Goal: Transaction & Acquisition: Download file/media

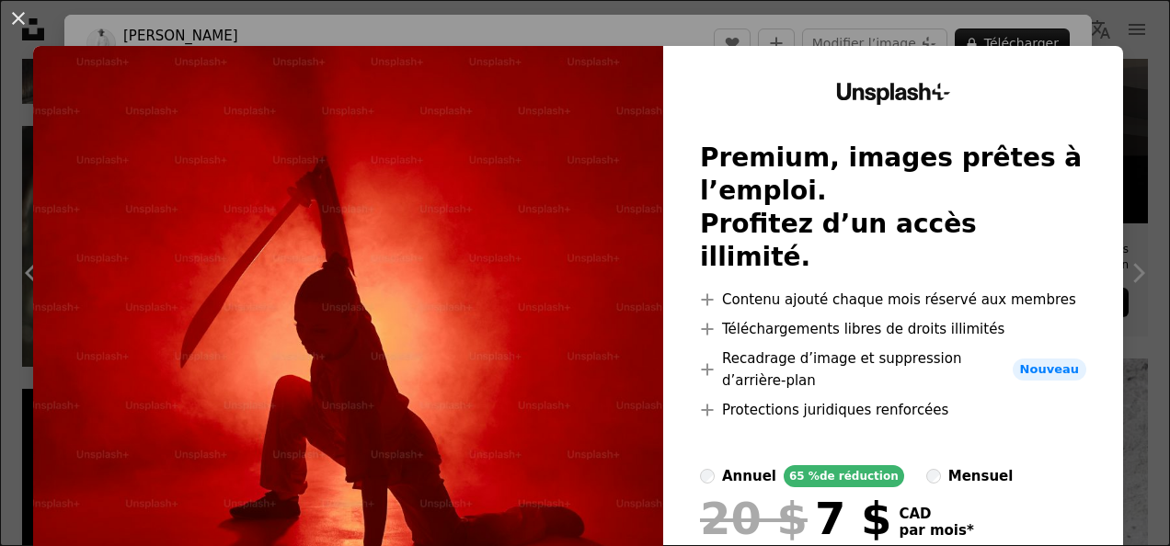
click at [642, 26] on div "An X shape Unsplash+ Premium, images prêtes à l’emploi. Profitez d’un accès ill…" at bounding box center [585, 273] width 1170 height 546
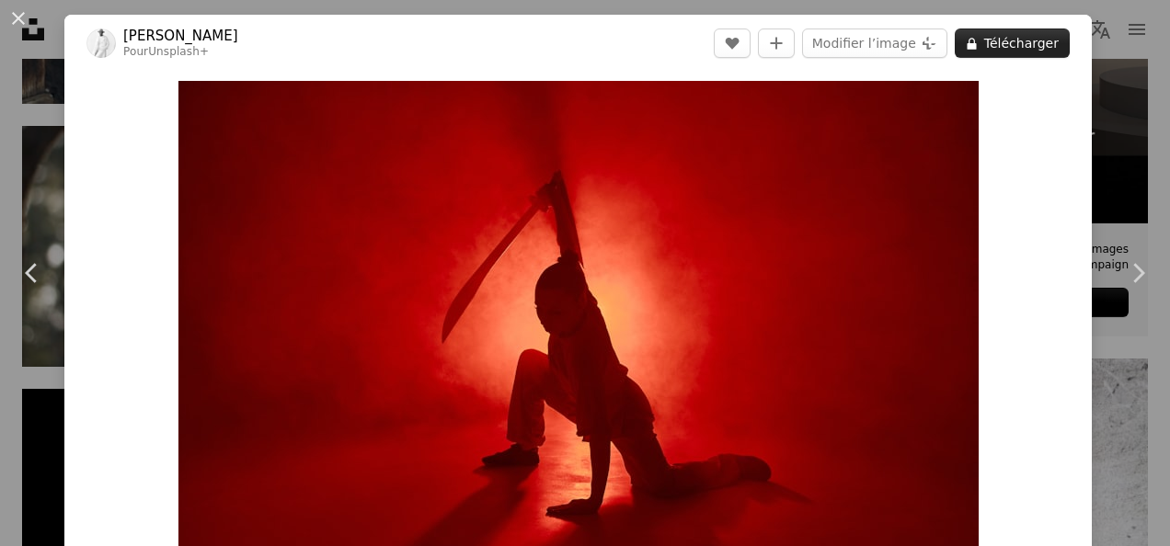
click at [997, 42] on button "A lock Télécharger" at bounding box center [1011, 43] width 115 height 29
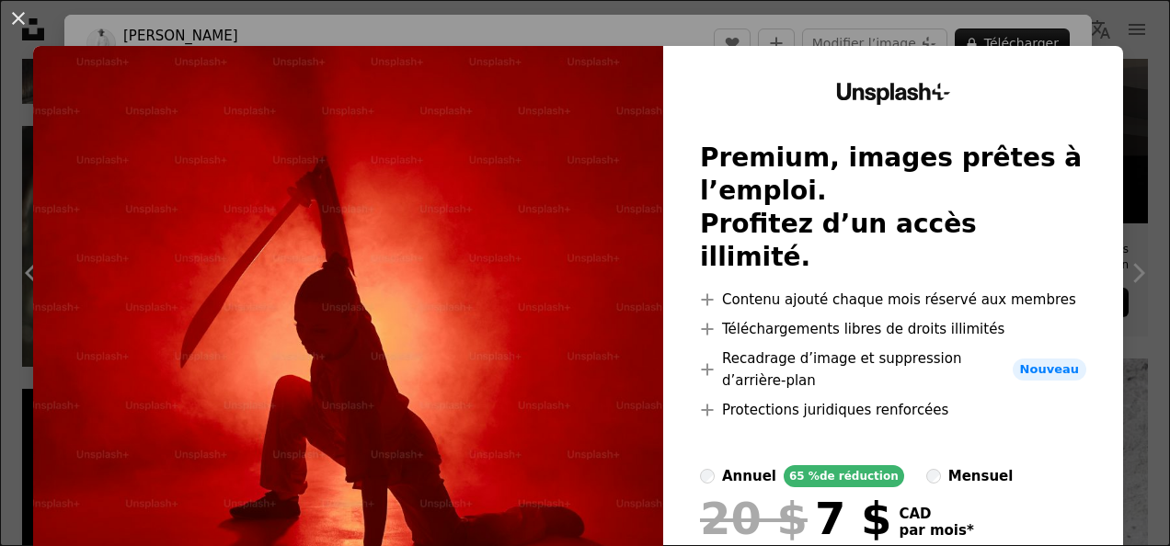
click at [652, 35] on div "An X shape Unsplash+ Premium, images prêtes à l’emploi. Profitez d’un accès ill…" at bounding box center [585, 273] width 1170 height 546
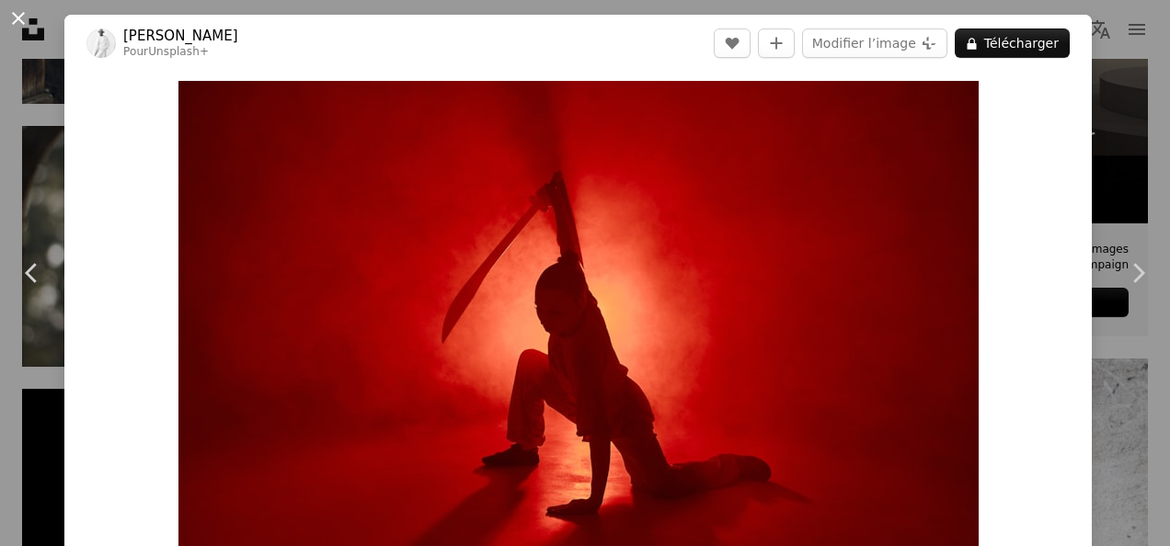
click at [13, 20] on button "An X shape" at bounding box center [18, 18] width 22 height 22
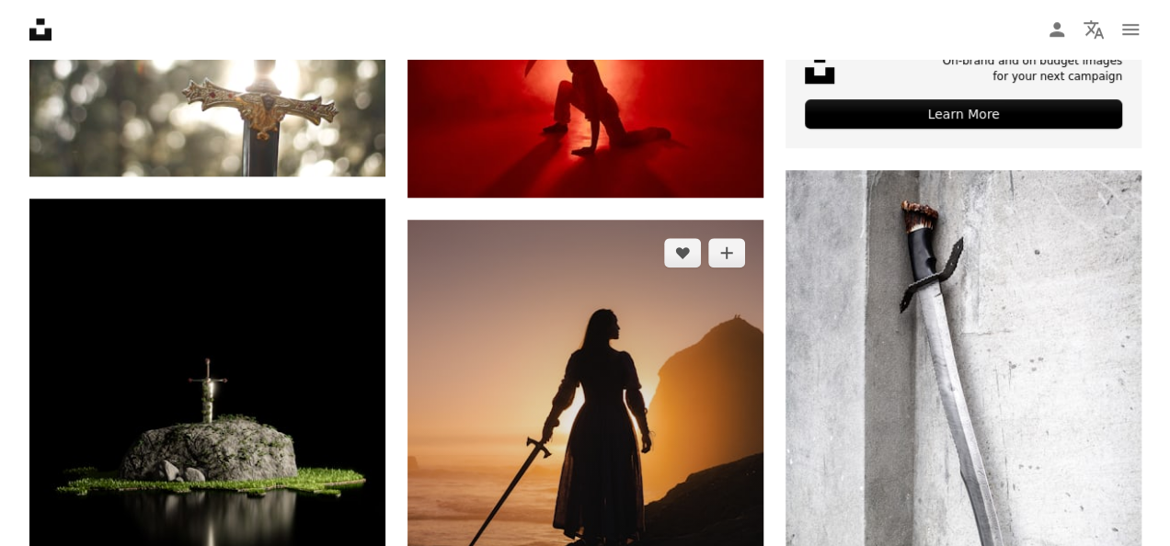
scroll to position [1011, 0]
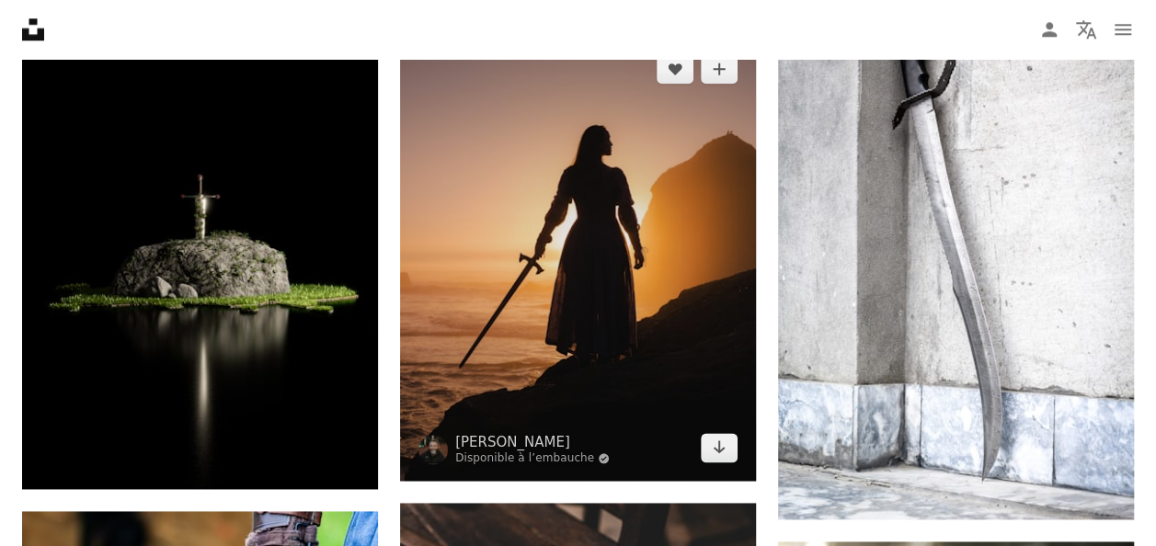
click at [520, 296] on img at bounding box center [578, 258] width 356 height 445
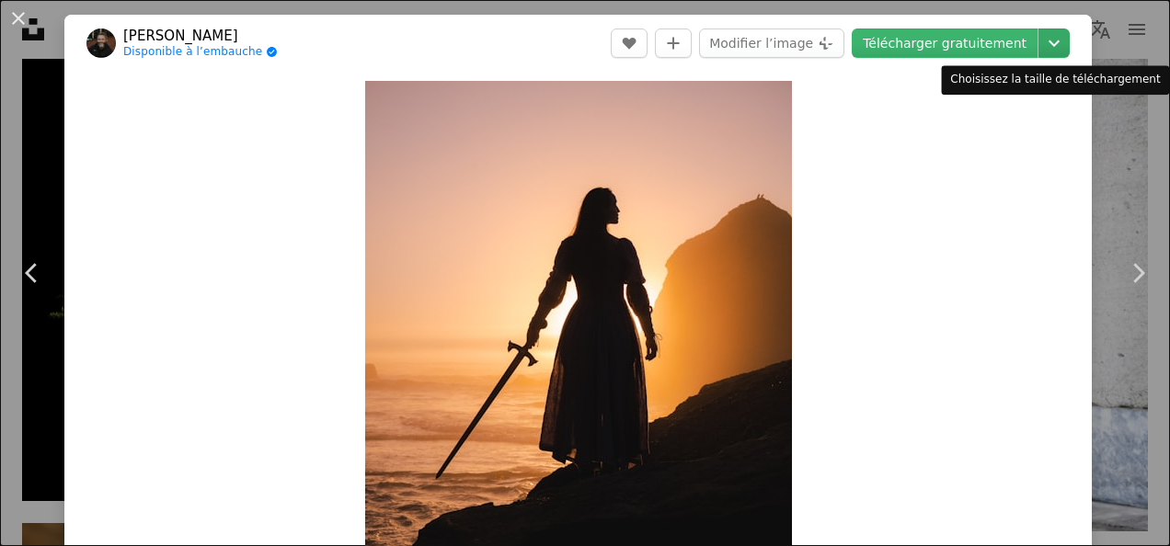
click at [1046, 37] on icon "Chevron down" at bounding box center [1053, 43] width 29 height 22
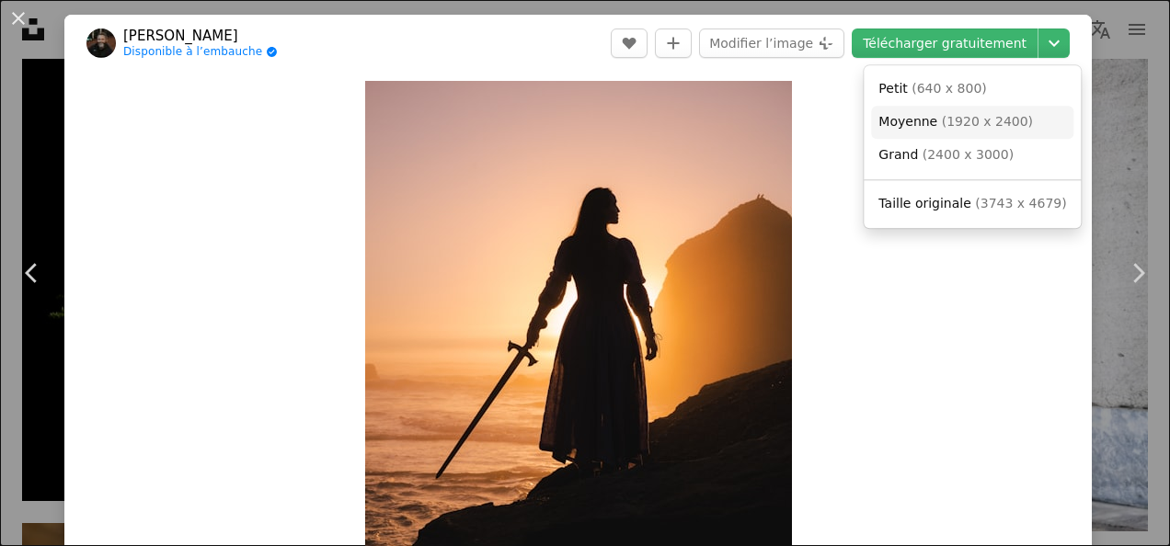
click at [998, 118] on span "( 1920 x 2400 )" at bounding box center [987, 121] width 91 height 15
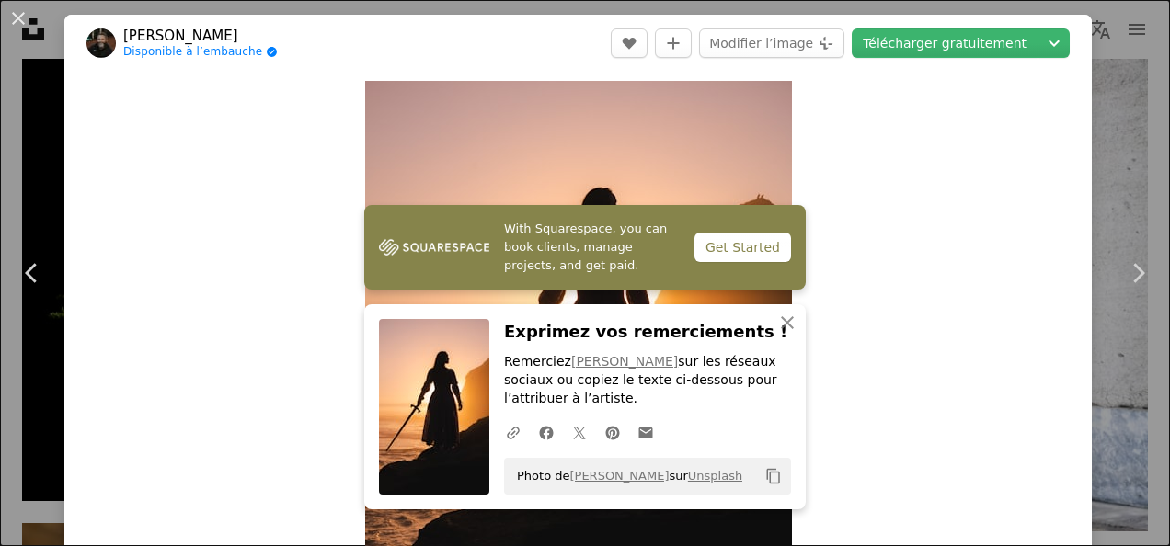
click at [815, 377] on div "Zoom in" at bounding box center [577, 348] width 1027 height 552
click at [787, 326] on icon "An X shape" at bounding box center [787, 323] width 22 height 22
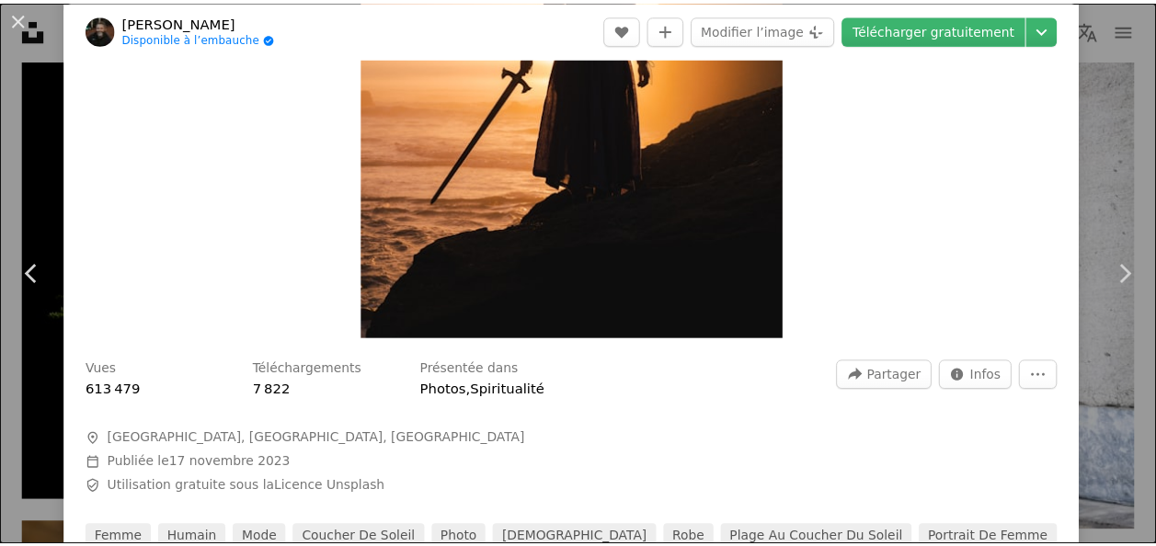
scroll to position [276, 0]
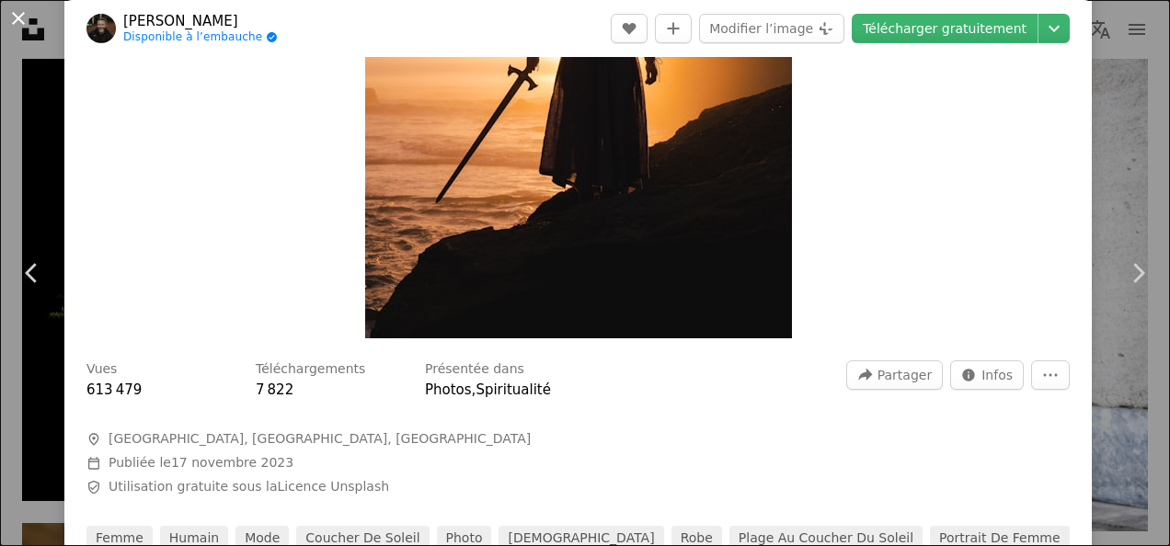
click at [29, 19] on button "An X shape" at bounding box center [18, 18] width 22 height 22
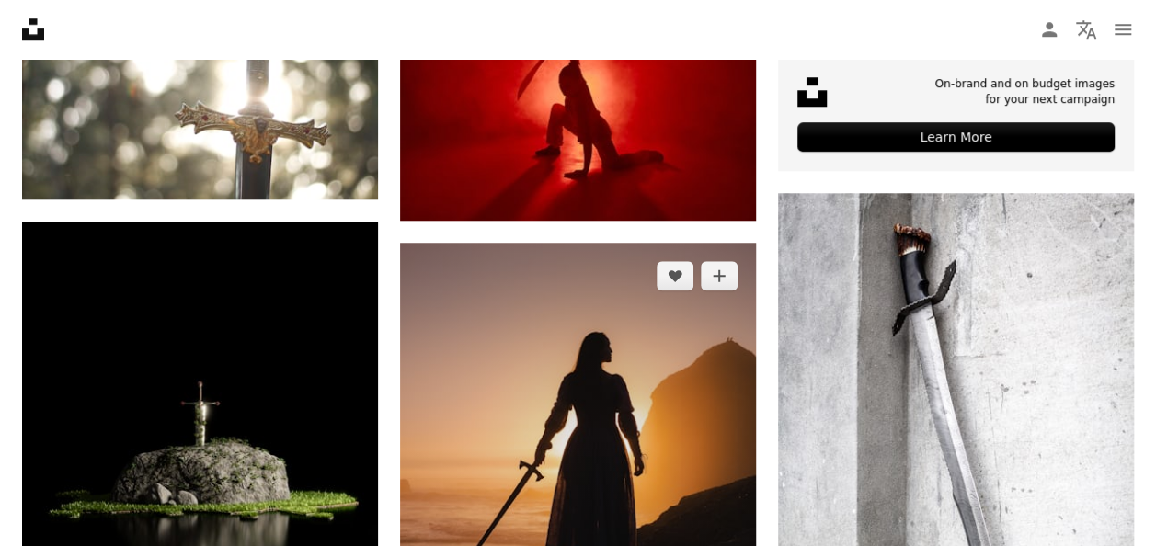
scroll to position [897, 0]
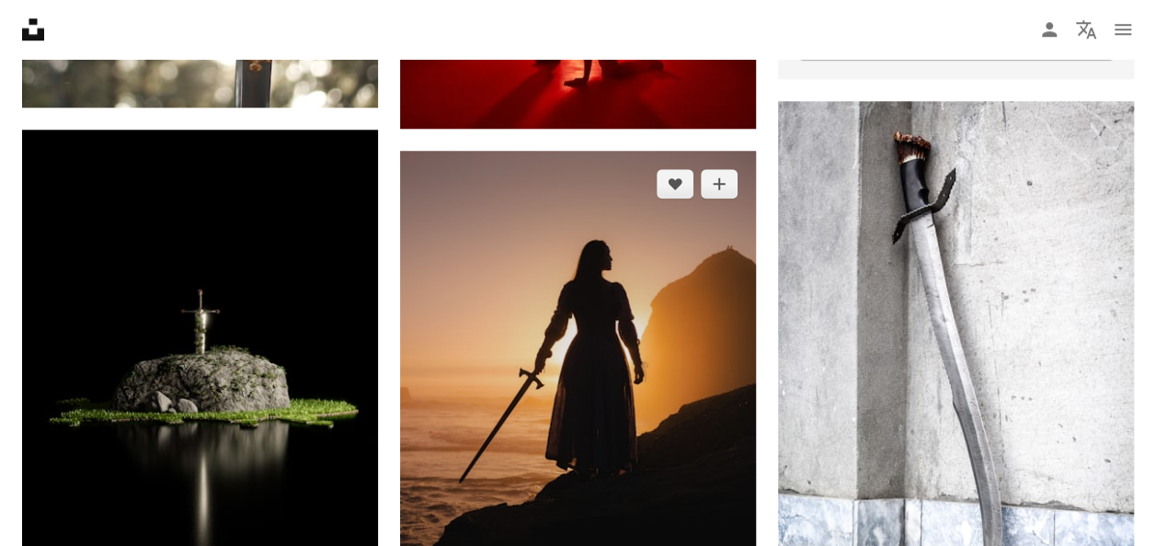
click at [629, 291] on img at bounding box center [578, 373] width 356 height 445
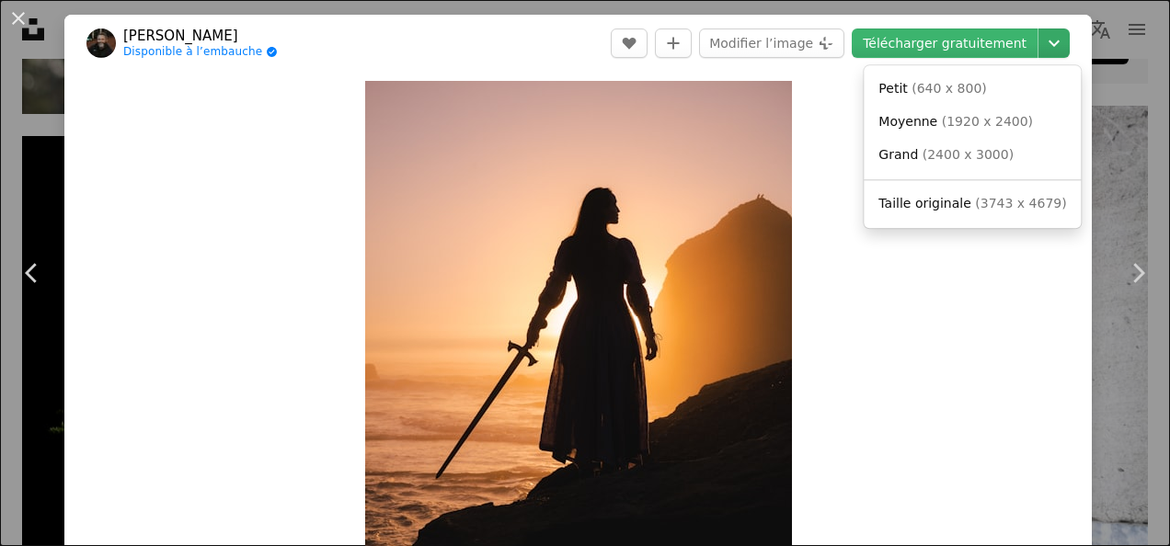
click at [1039, 47] on icon "Chevron down" at bounding box center [1053, 43] width 29 height 22
click at [931, 237] on dialog "An X shape Chevron left Chevron right [PERSON_NAME] Disponible à l’embauche A c…" at bounding box center [585, 273] width 1170 height 546
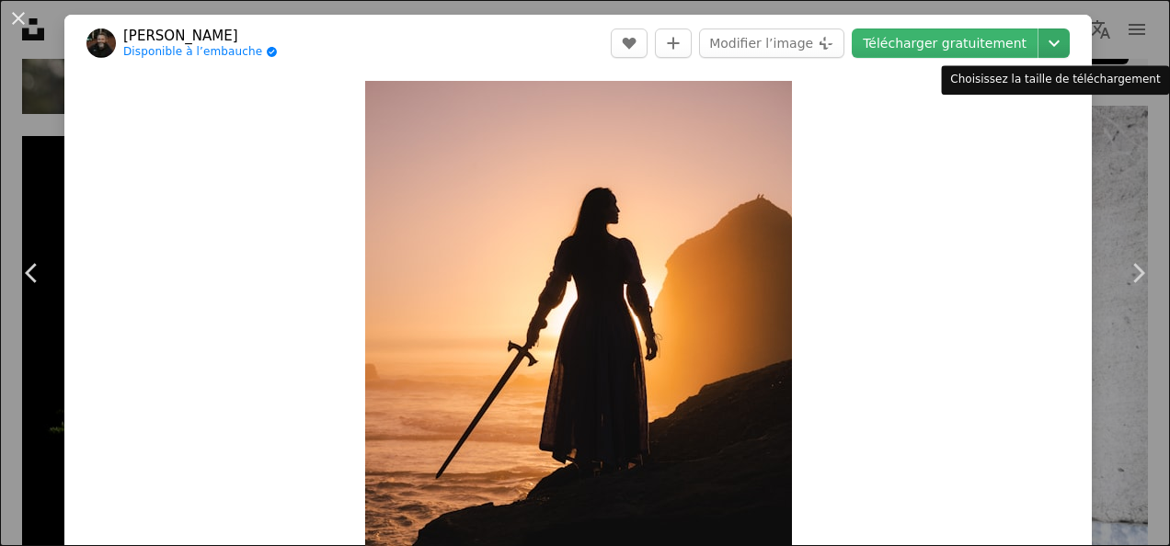
click at [1039, 42] on icon "Chevron down" at bounding box center [1053, 43] width 29 height 22
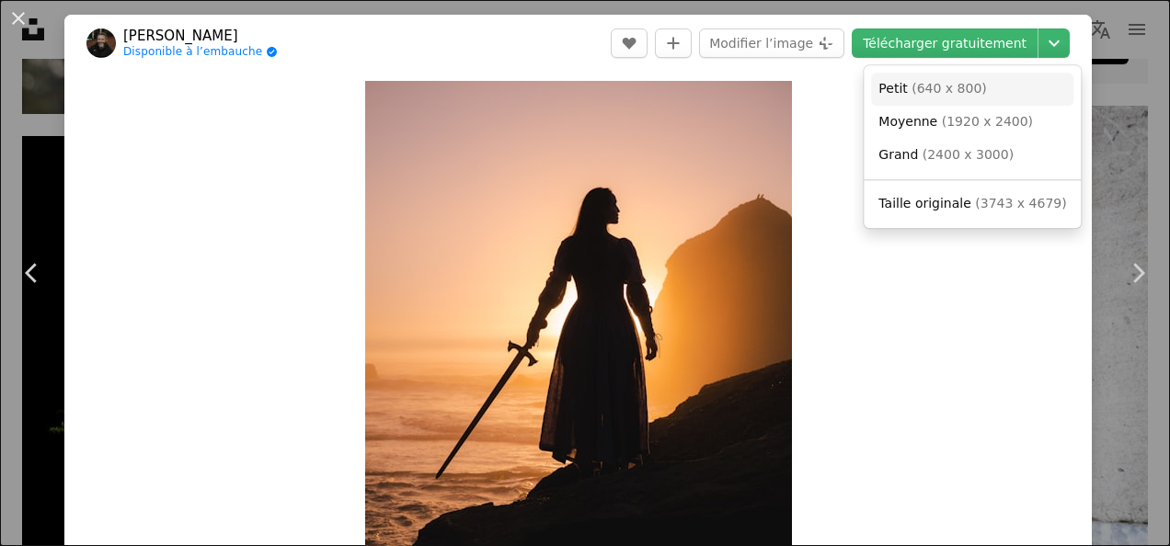
click at [999, 92] on link "Petit ( 640 x 800 )" at bounding box center [972, 89] width 202 height 33
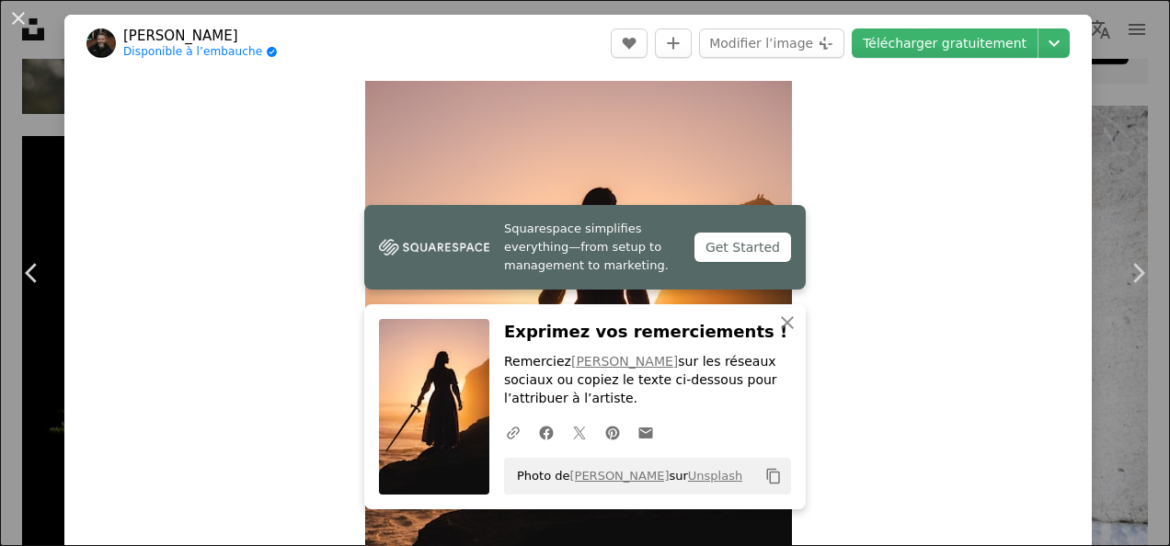
click at [999, 386] on div "Zoom in" at bounding box center [577, 348] width 1027 height 552
click at [22, 17] on button "An X shape" at bounding box center [18, 18] width 22 height 22
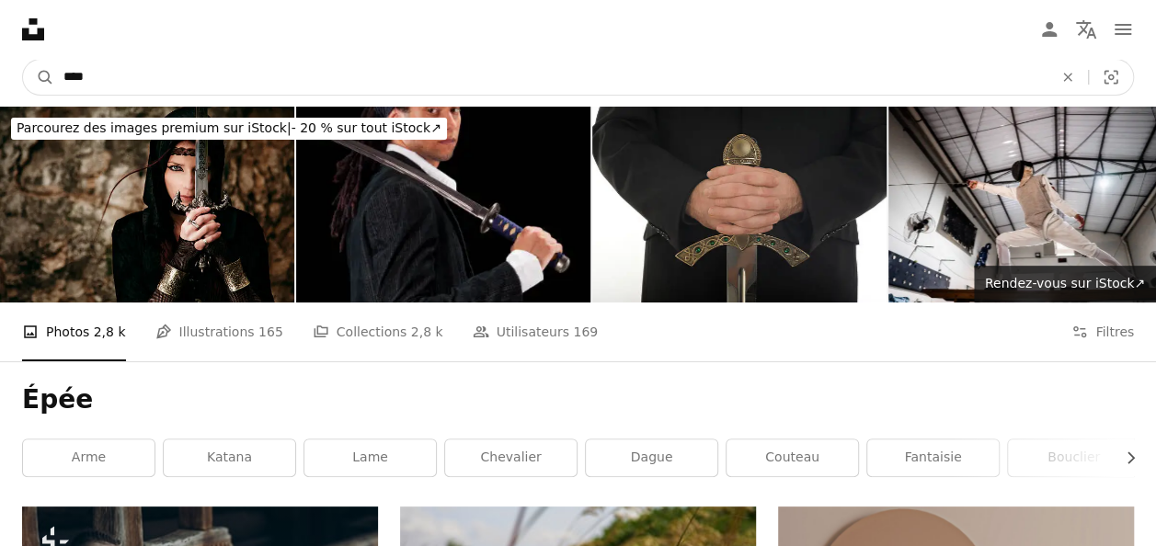
drag, startPoint x: 337, startPoint y: 71, endPoint x: 44, endPoint y: 115, distance: 295.7
type input "*********"
click at [23, 60] on button "A magnifying glass" at bounding box center [38, 77] width 31 height 35
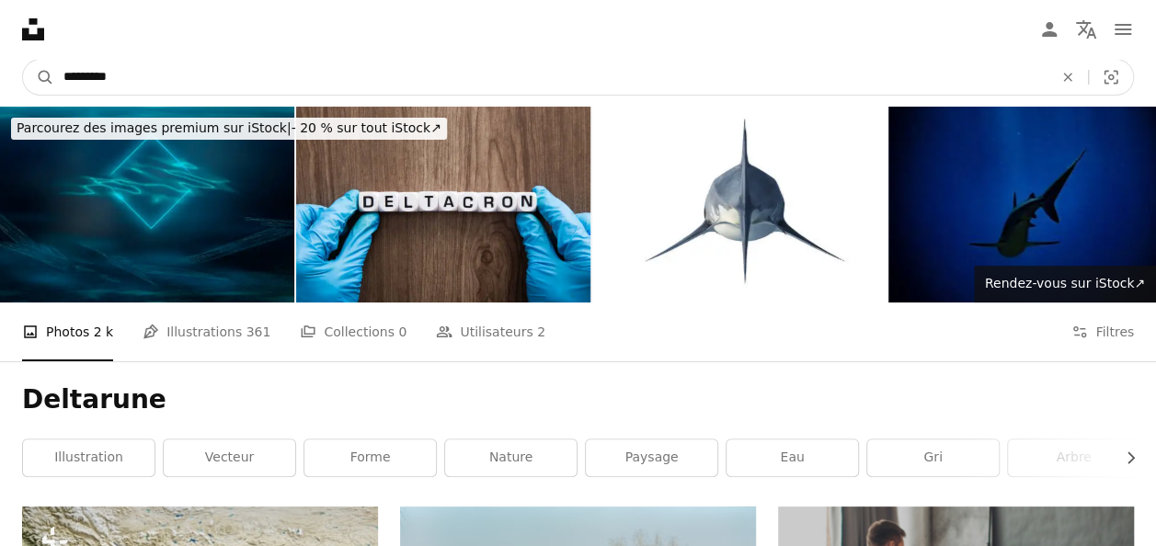
drag, startPoint x: 168, startPoint y: 75, endPoint x: -4, endPoint y: 79, distance: 172.0
type input "**********"
click button "A magnifying glass" at bounding box center [38, 77] width 31 height 35
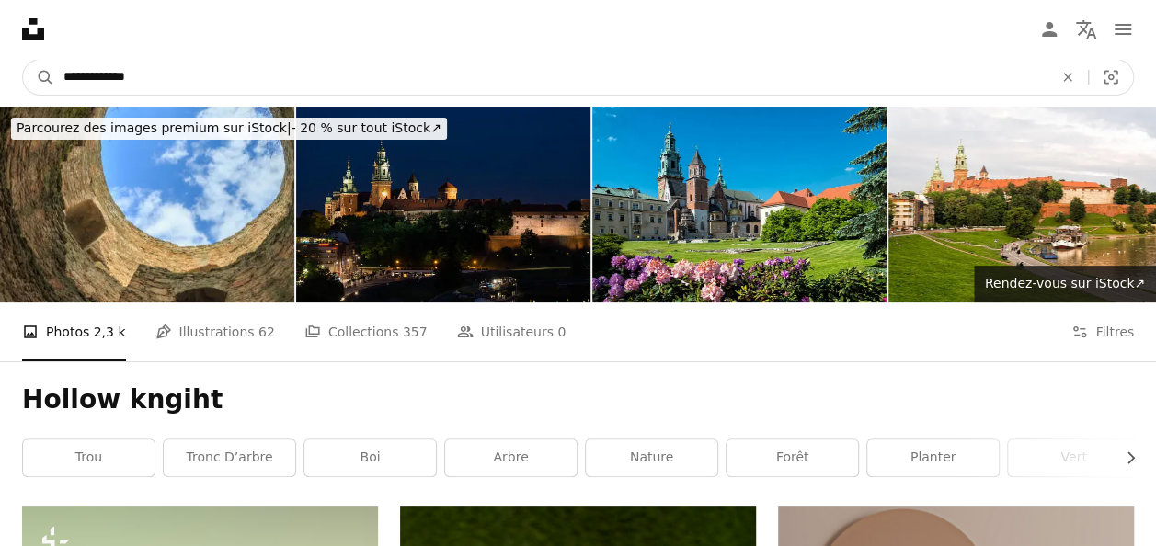
click at [175, 70] on input "**********" at bounding box center [550, 77] width 993 height 35
type input "**********"
click at [23, 60] on button "A magnifying glass" at bounding box center [38, 77] width 31 height 35
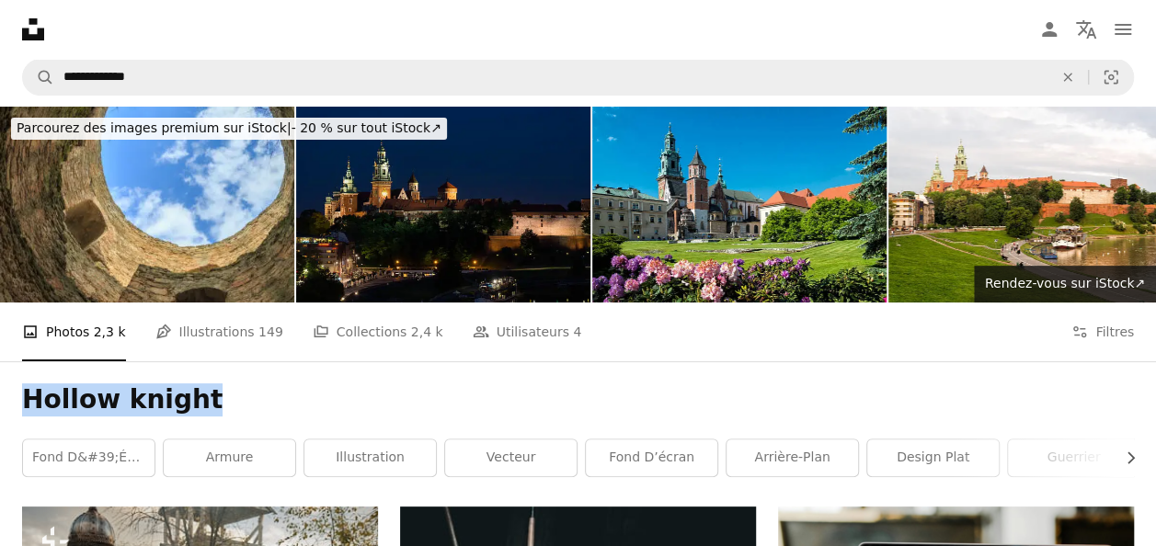
drag, startPoint x: 199, startPoint y: 399, endPoint x: -4, endPoint y: 401, distance: 202.3
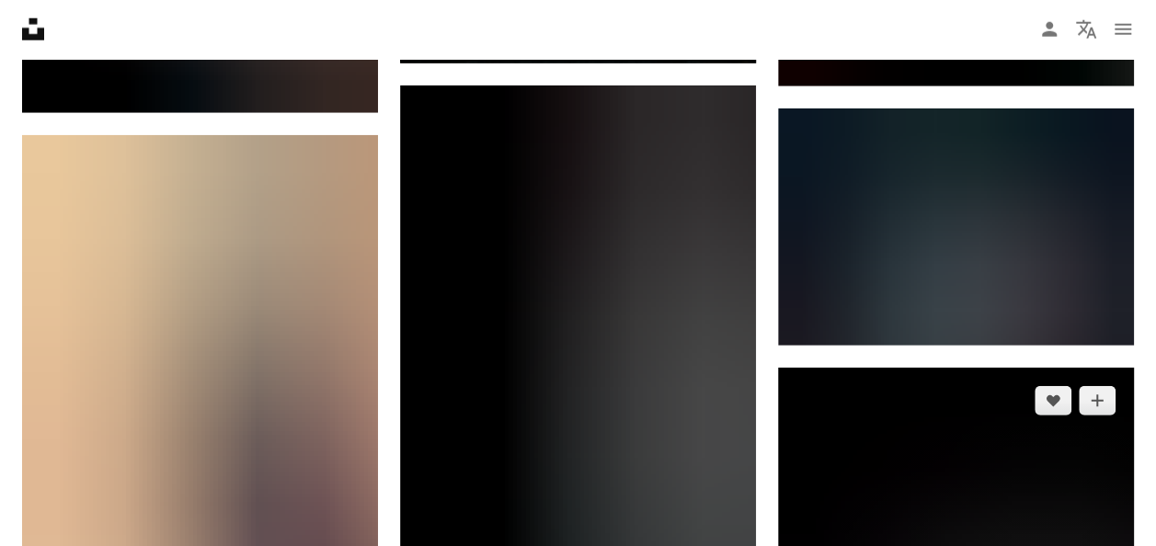
scroll to position [2575, 0]
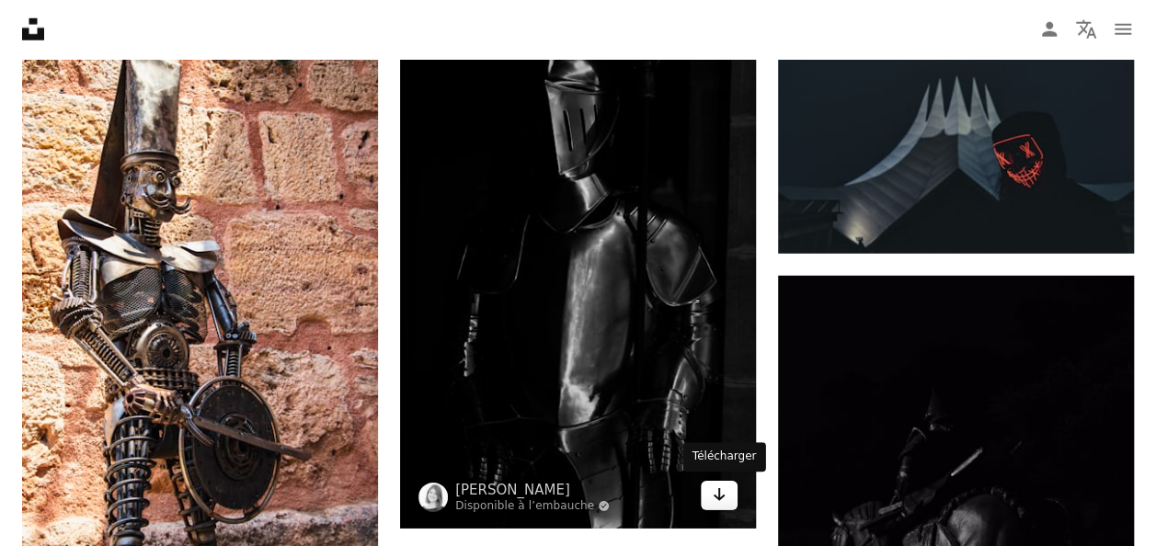
click at [718, 495] on icon "Télécharger" at bounding box center [720, 494] width 12 height 13
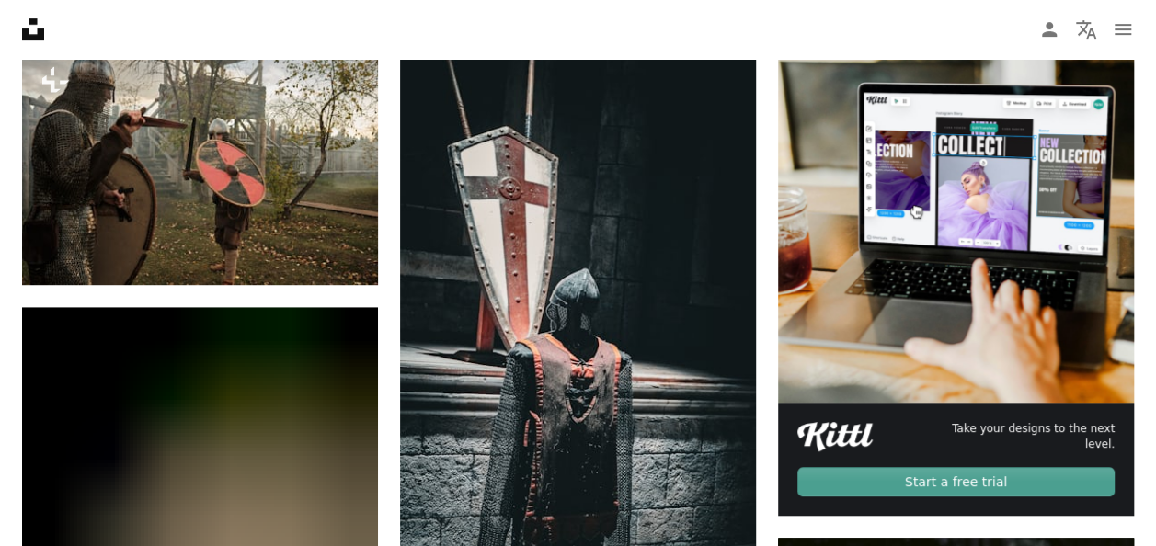
scroll to position [0, 0]
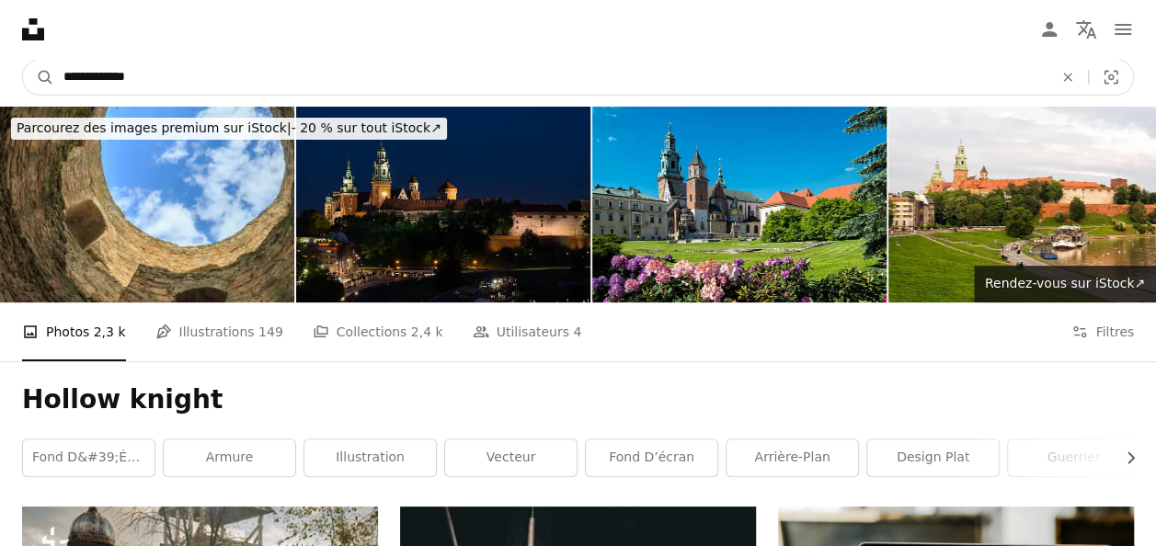
drag, startPoint x: 338, startPoint y: 64, endPoint x: -4, endPoint y: 140, distance: 350.3
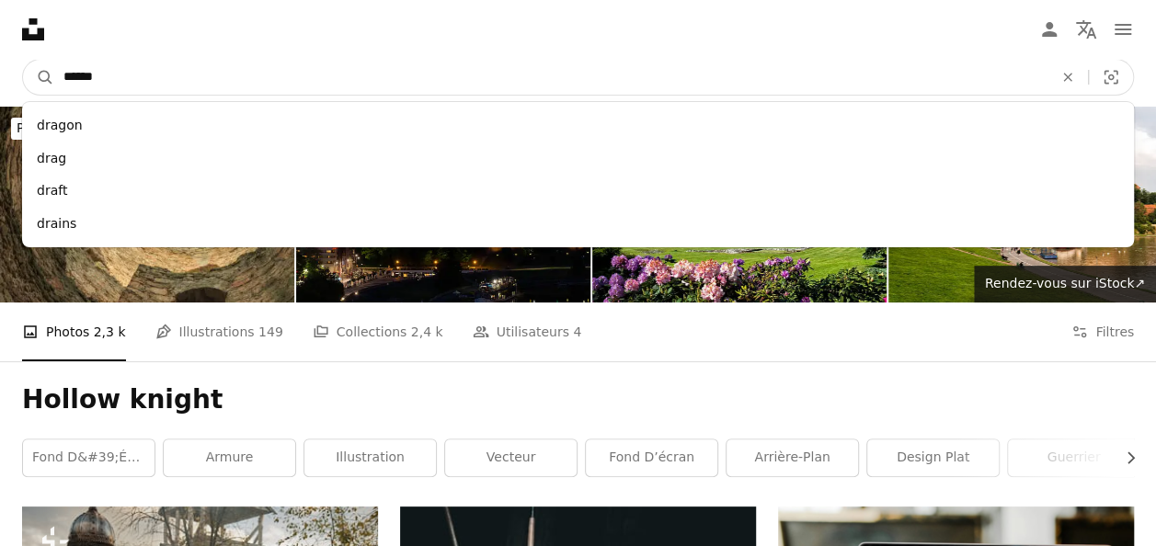
type input "******"
click at [23, 60] on button "A magnifying glass" at bounding box center [38, 77] width 31 height 35
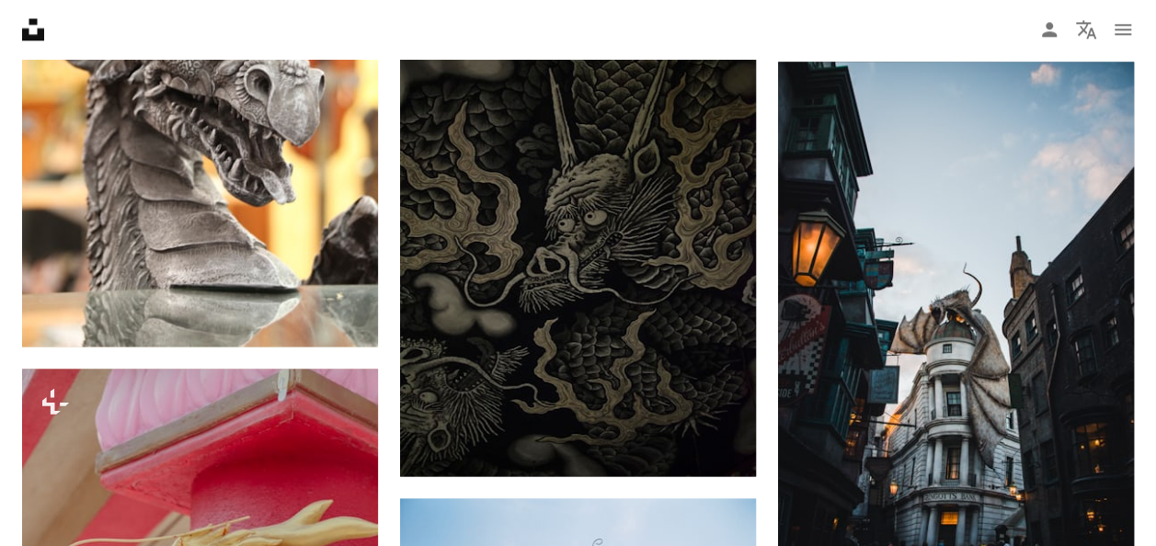
scroll to position [1379, 0]
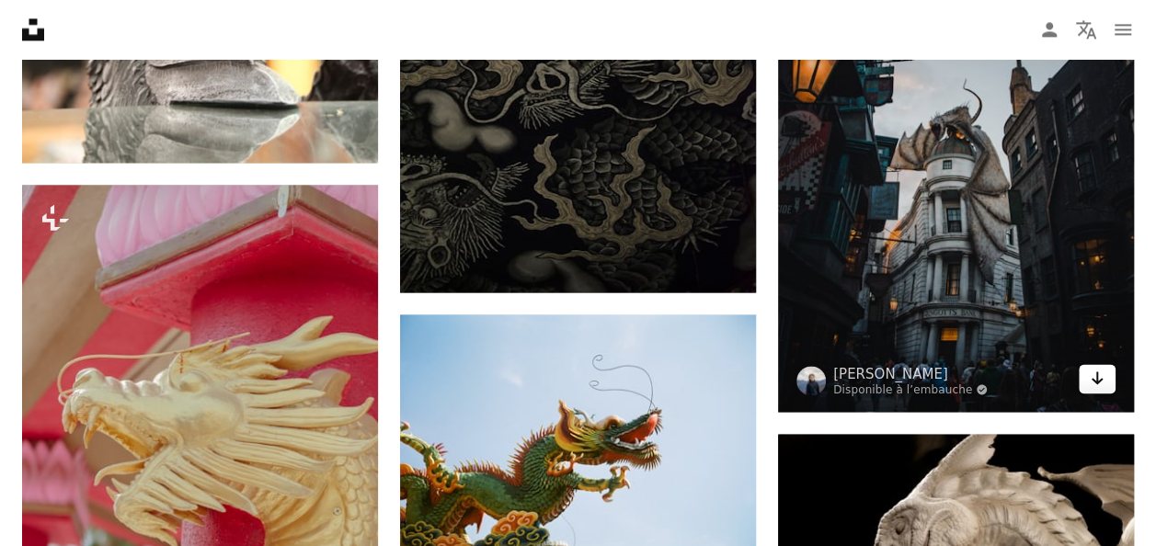
click at [1103, 379] on icon "Arrow pointing down" at bounding box center [1097, 378] width 15 height 22
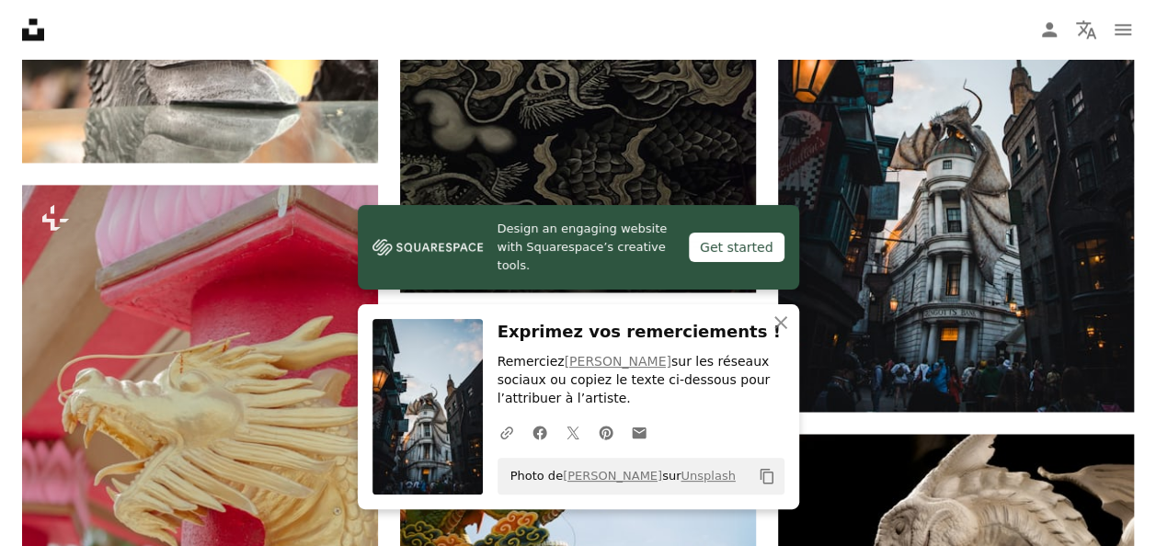
click at [557, 316] on div "An X shape Fermer Exprimez vos remerciements ! Remerciez [PERSON_NAME] sur les …" at bounding box center [578, 406] width 441 height 205
click at [778, 319] on icon "An X shape" at bounding box center [781, 323] width 22 height 22
